Goal: Task Accomplishment & Management: Manage account settings

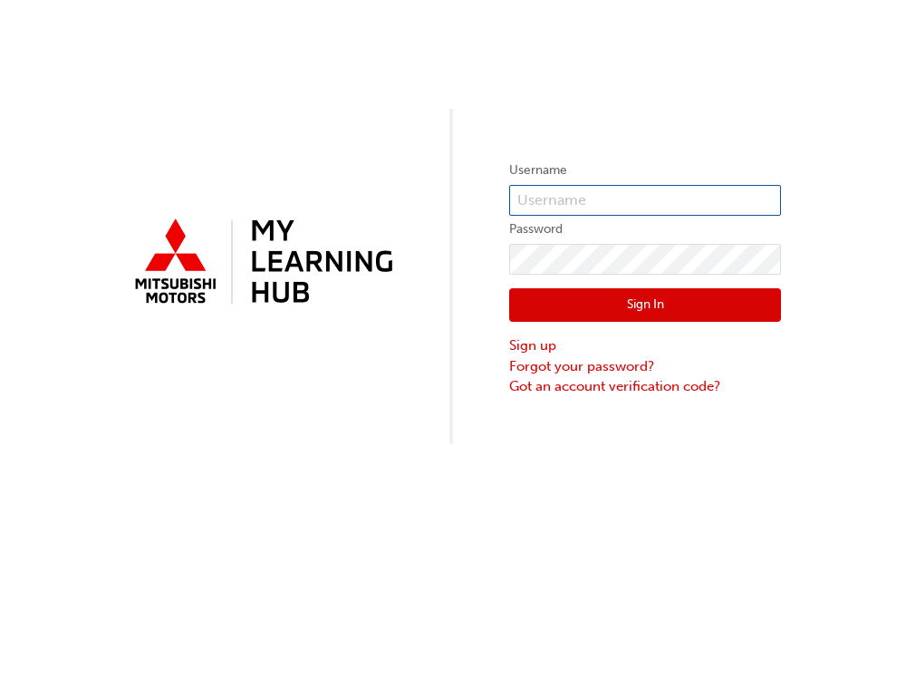
click at [607, 205] on input "text" at bounding box center [645, 200] width 272 height 31
click at [772, 196] on span at bounding box center [771, 200] width 14 height 14
drag, startPoint x: 891, startPoint y: 92, endPoint x: 873, endPoint y: 43, distance: 51.9
click at [889, 77] on div "Username Password Sign In Sign up Forgot your password? Got an account verifica…" at bounding box center [453, 222] width 906 height 444
click at [638, 190] on input "text" at bounding box center [645, 200] width 272 height 31
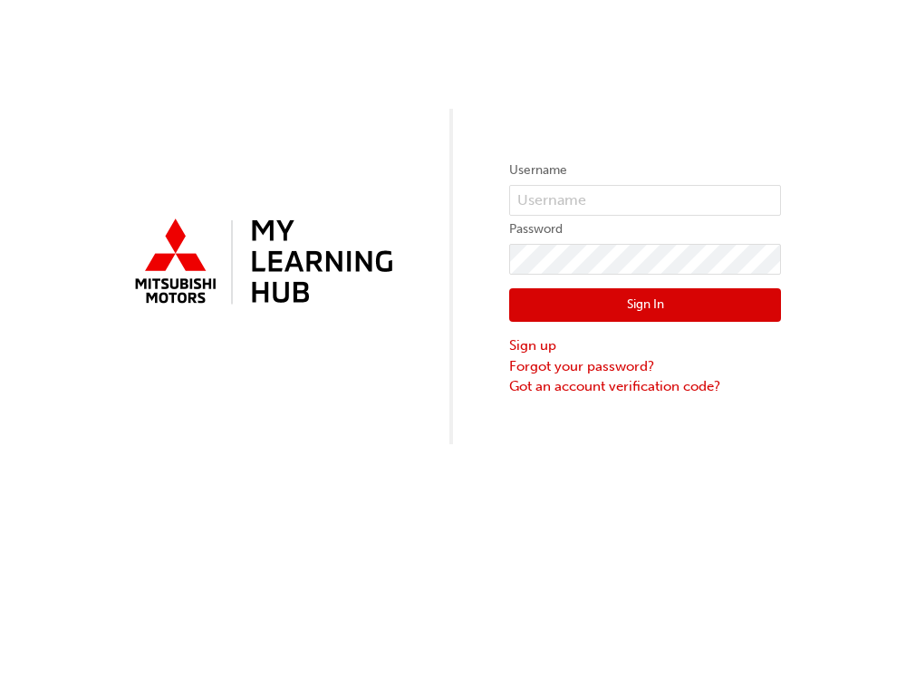
click at [772, 197] on span at bounding box center [771, 200] width 14 height 14
click at [565, 186] on form "Username Password Sign In Sign up Forgot your password? Got an account verifica…" at bounding box center [645, 277] width 272 height 236
click at [567, 207] on input "text" at bounding box center [645, 200] width 272 height 31
click at [625, 185] on input "text" at bounding box center [645, 200] width 272 height 31
type input "M"
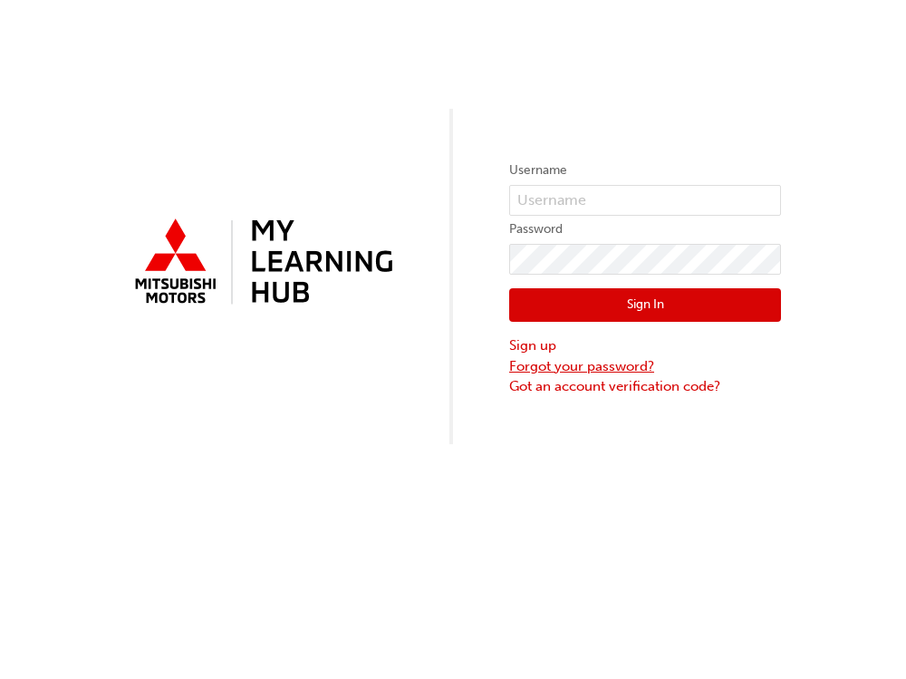
click at [554, 365] on link "Forgot your password?" at bounding box center [645, 366] width 272 height 21
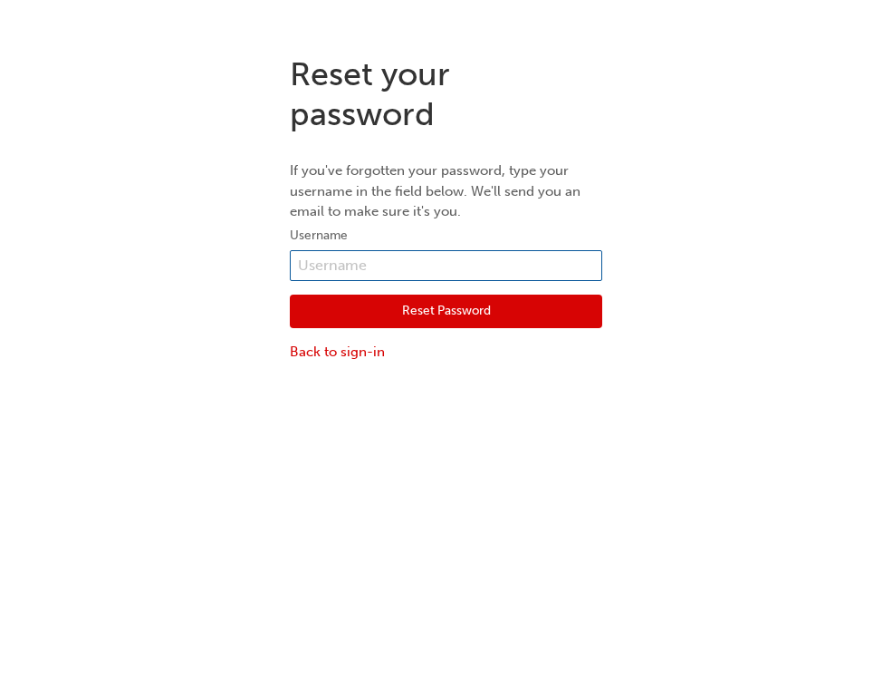
click at [373, 267] on input "text" at bounding box center [446, 265] width 313 height 31
type input "[PERSON_NAME].ATIA"
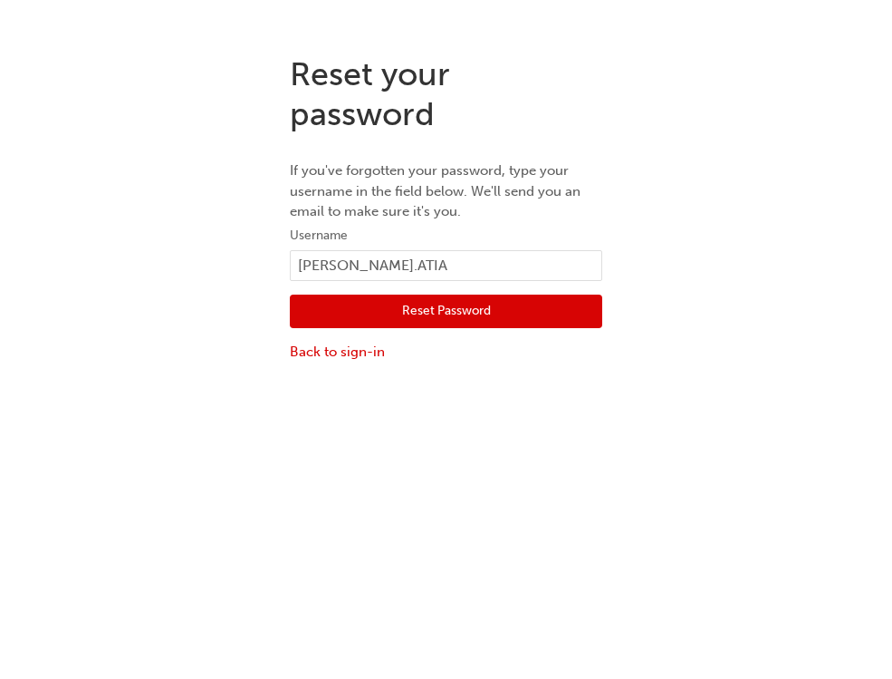
click at [426, 310] on button "Reset Password" at bounding box center [446, 311] width 313 height 34
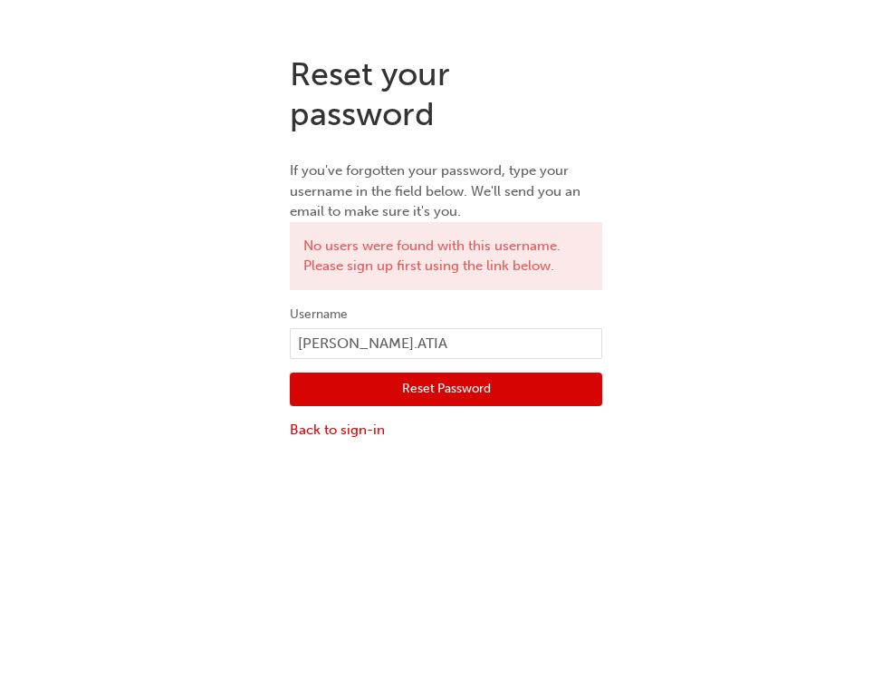
drag, startPoint x: 752, startPoint y: 186, endPoint x: 803, endPoint y: 14, distance: 179.4
click at [752, 185] on div "Reset your password If you've forgotten your password, type your username in th…" at bounding box center [446, 247] width 892 height 413
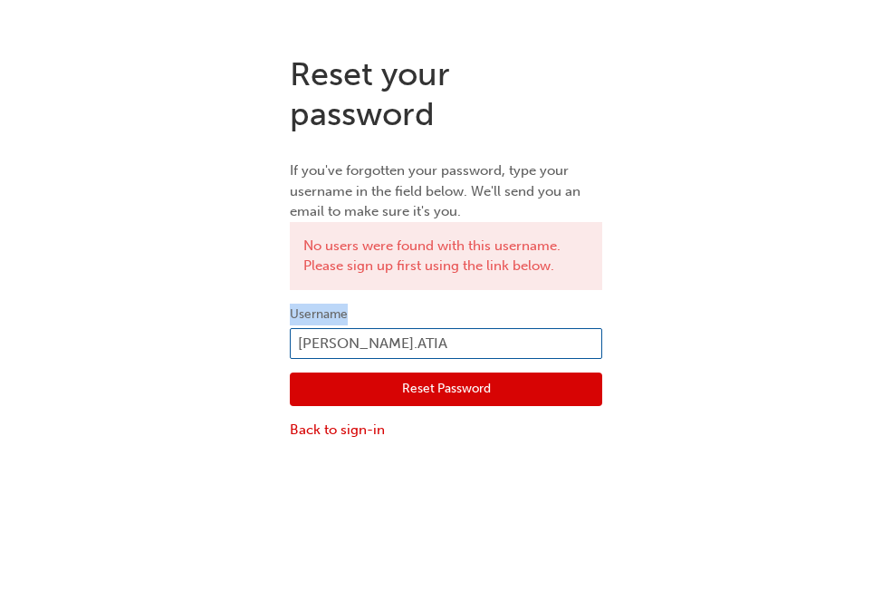
drag, startPoint x: 445, startPoint y: 324, endPoint x: 382, endPoint y: 345, distance: 65.9
click at [382, 345] on form "Username [PERSON_NAME].ATIA Reset Password Back to sign-in" at bounding box center [446, 371] width 313 height 137
drag, startPoint x: 479, startPoint y: 342, endPoint x: 73, endPoint y: 349, distance: 405.9
click at [73, 349] on div "Reset your password If you've forgotten your password, type your username in th…" at bounding box center [446, 247] width 892 height 413
paste input "text"
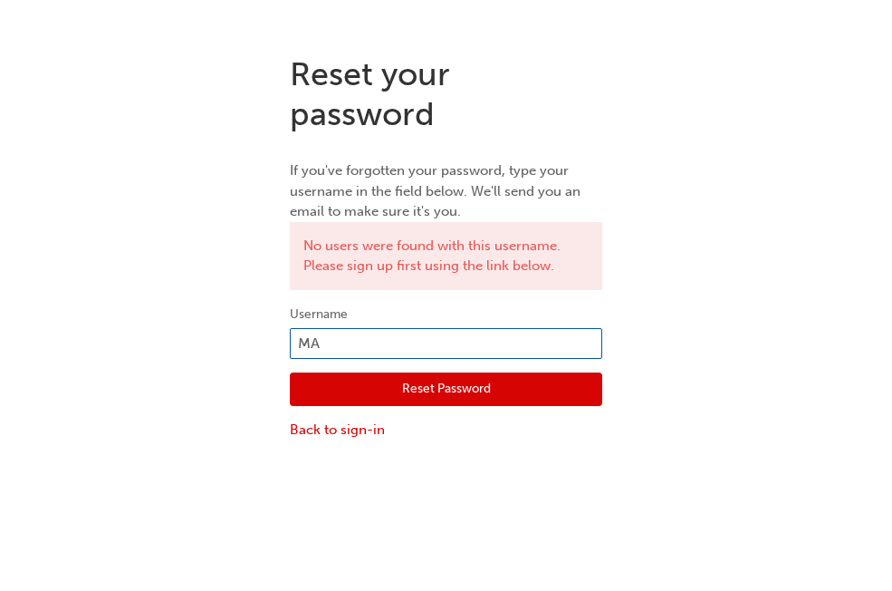
type input "M"
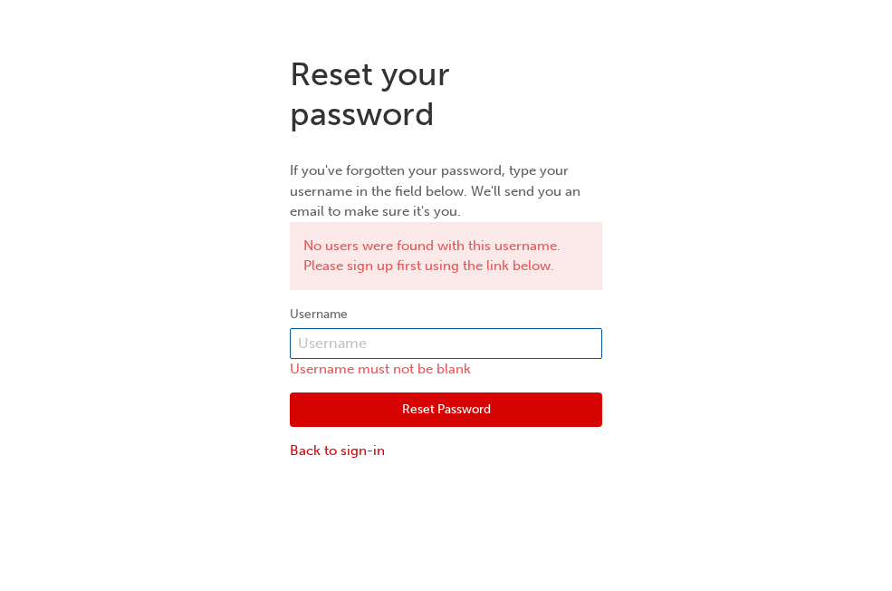
paste input "[PERSON_NAME].ATIA"
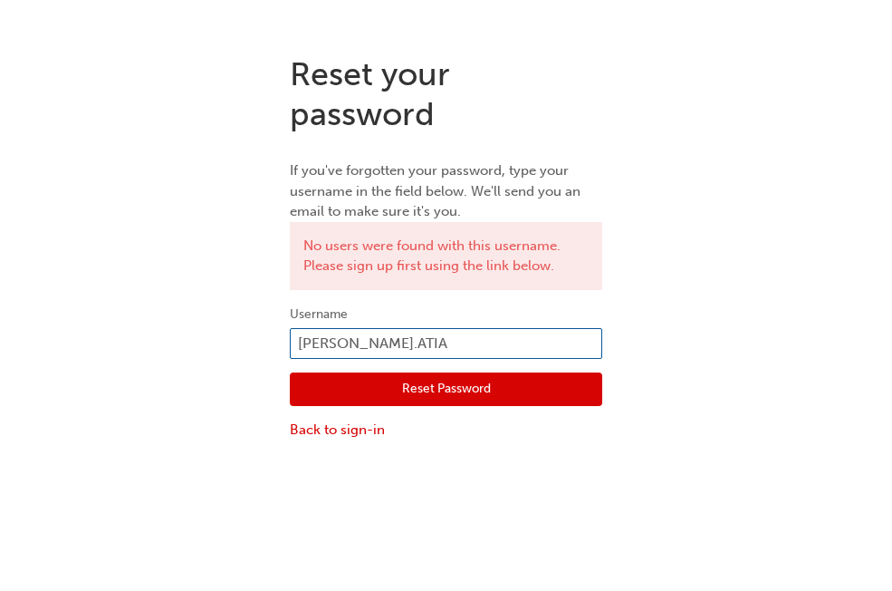
drag, startPoint x: 422, startPoint y: 357, endPoint x: 91, endPoint y: 305, distance: 335.6
click at [92, 305] on div "Reset your password If you've forgotten your password, type your username in th…" at bounding box center [446, 247] width 892 height 413
paste input "[EMAIL_ADDRESS][DOMAIN_NAME]"
type input "[EMAIL_ADDRESS][DOMAIN_NAME]"
click button "Reset Password" at bounding box center [446, 389] width 313 height 34
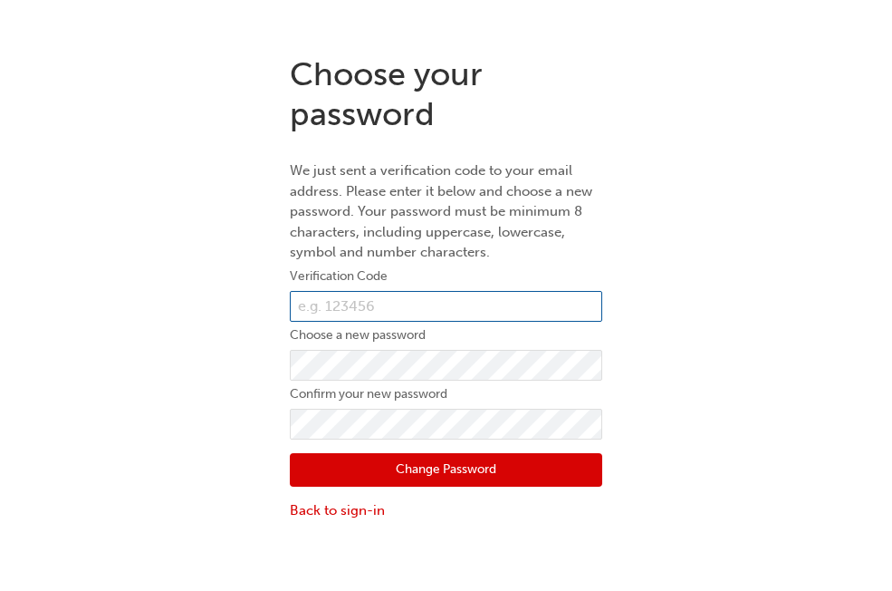
click at [349, 309] on input "text" at bounding box center [446, 306] width 313 height 31
click at [379, 300] on input "text" at bounding box center [446, 306] width 313 height 31
paste input "397277"
type input "397277"
click at [635, 387] on div "Choose your password We just sent a verification code to your email address. Pl…" at bounding box center [446, 288] width 892 height 494
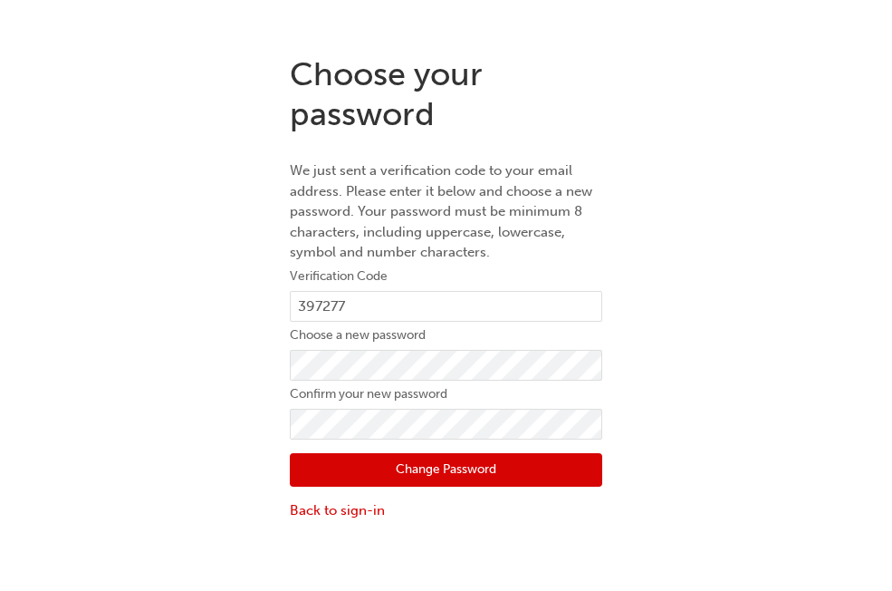
click at [461, 380] on form "Verification Code 397277 Choose a new password Confirm your new password Change…" at bounding box center [446, 392] width 313 height 255
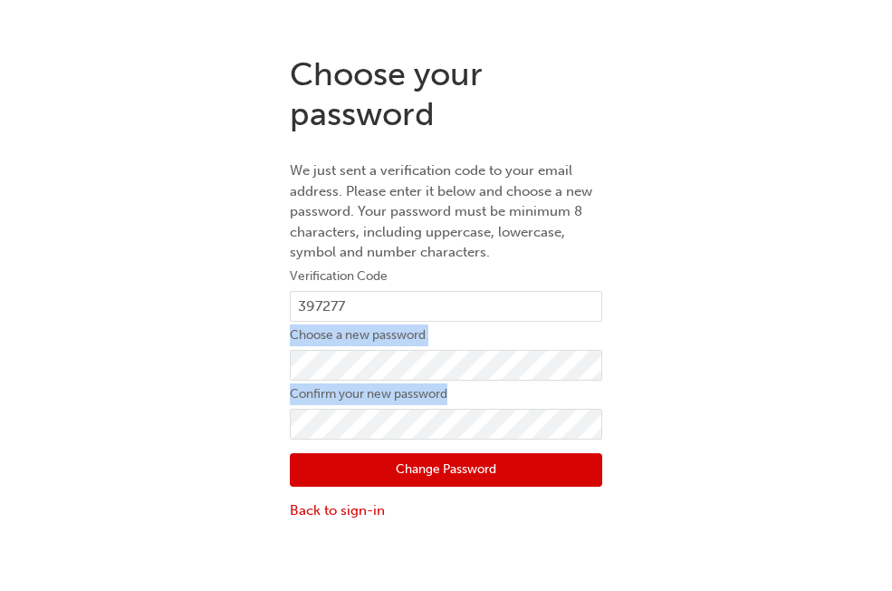
click at [717, 405] on div "Choose your password We just sent a verification code to your email address. Pl…" at bounding box center [446, 288] width 892 height 494
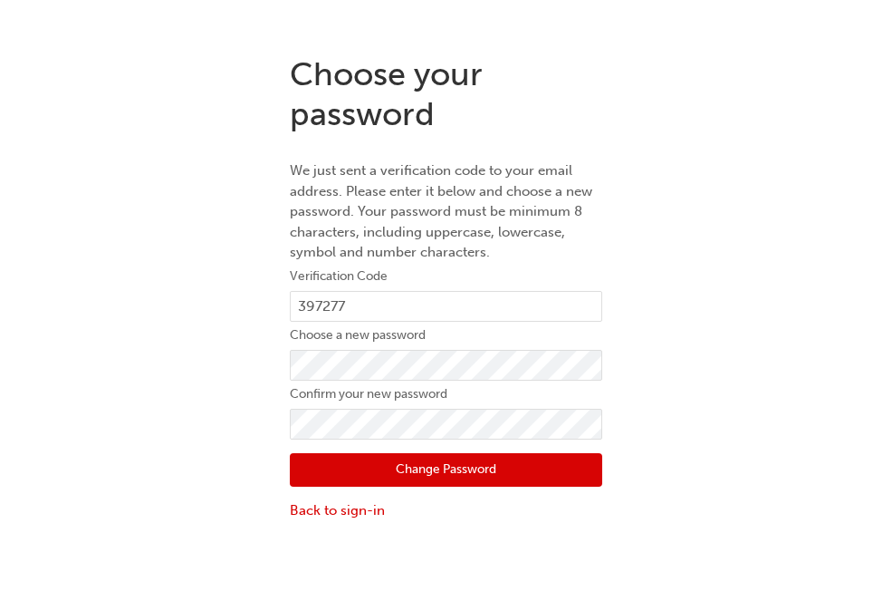
click at [657, 410] on div "Choose your password We just sent a verification code to your email address. Pl…" at bounding box center [446, 288] width 892 height 494
click at [569, 467] on button "Change Password" at bounding box center [446, 470] width 313 height 34
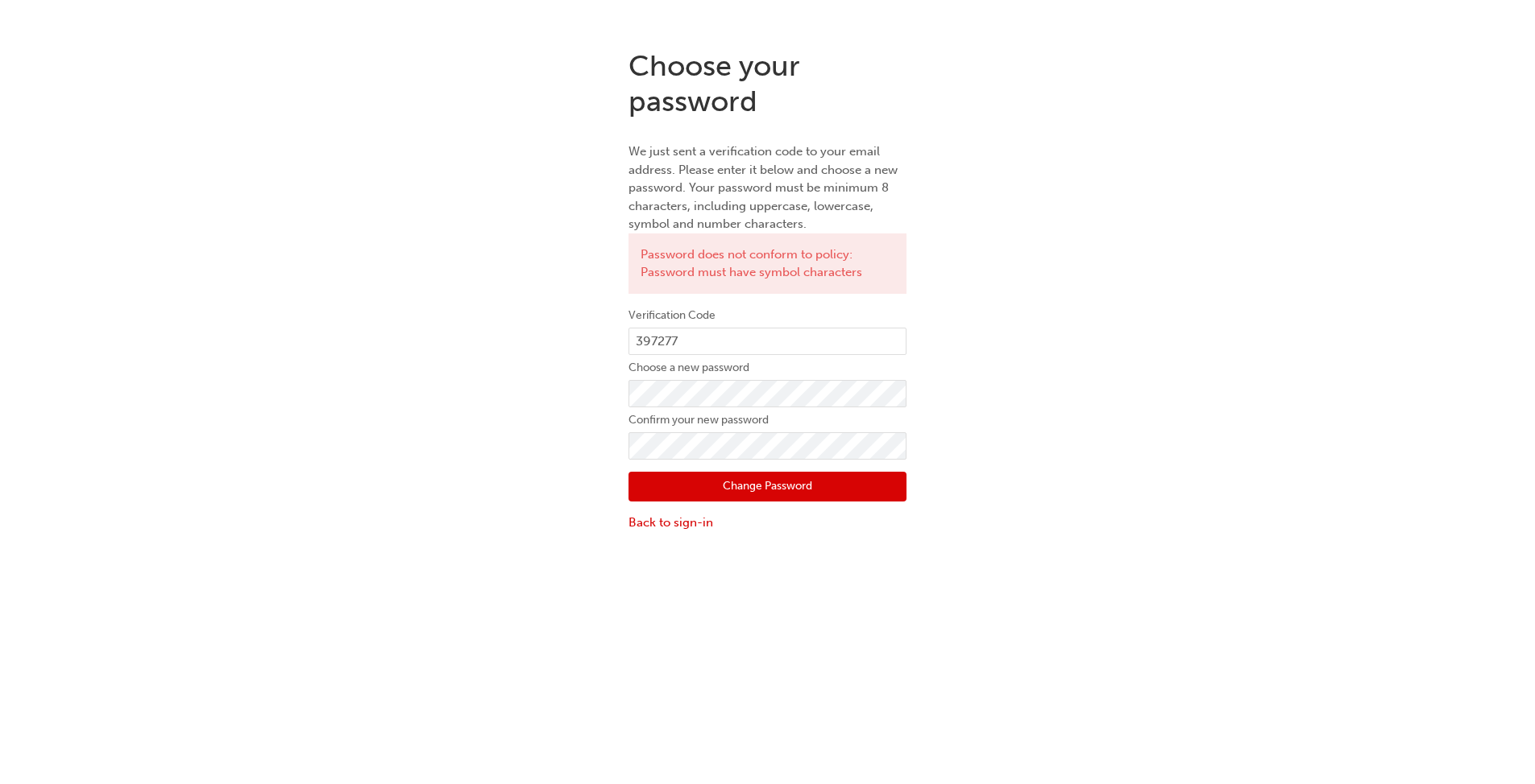
click at [750, 498] on button "Change Password" at bounding box center [768, 487] width 278 height 30
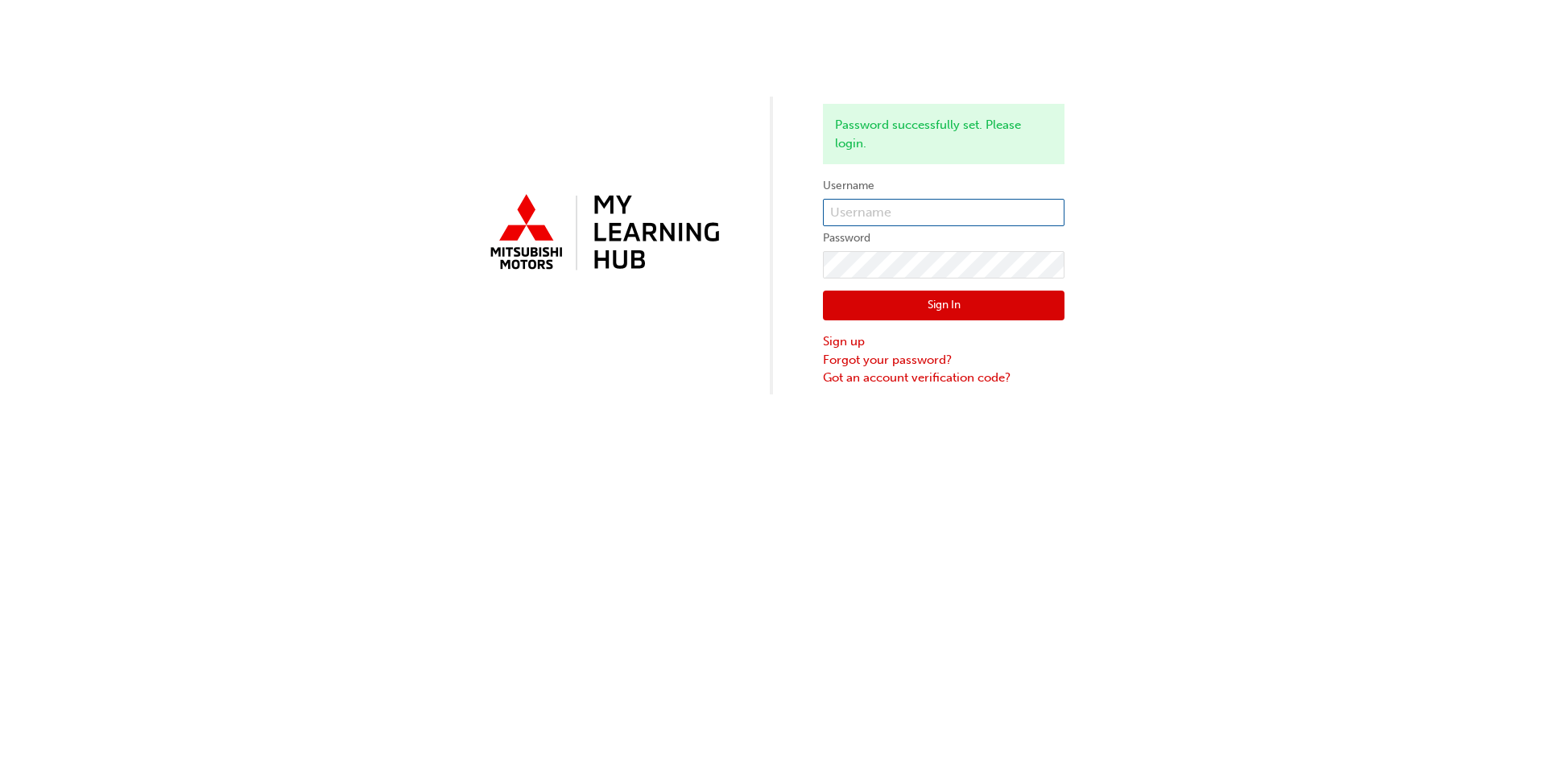
click at [805, 208] on input "text" at bounding box center [944, 212] width 242 height 28
type input "[EMAIL_ADDRESS][DOMAIN_NAME]"
click at [805, 319] on button "Sign In" at bounding box center [944, 306] width 242 height 30
